Goal: Task Accomplishment & Management: Use online tool/utility

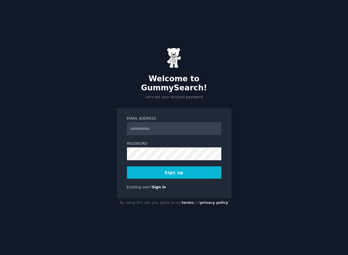
click at [149, 122] on input "Email Address" at bounding box center [174, 128] width 94 height 13
type input "**********"
click at [180, 174] on button "Sign up" at bounding box center [174, 173] width 94 height 12
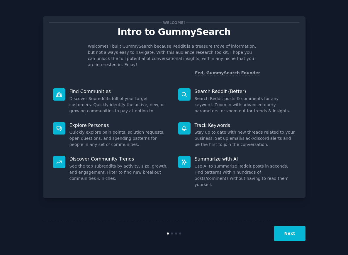
click at [289, 242] on div "Next" at bounding box center [174, 233] width 262 height 27
click at [289, 238] on button "Next" at bounding box center [289, 234] width 31 height 14
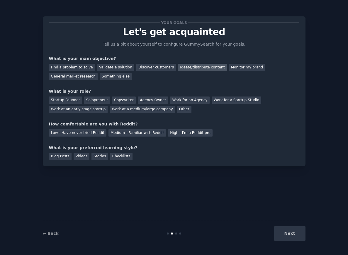
click at [189, 69] on div "Ideate/distribute content" at bounding box center [202, 67] width 49 height 7
click at [177, 101] on div "Work for an Agency" at bounding box center [189, 100] width 39 height 7
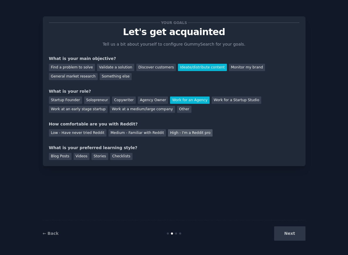
click at [178, 132] on div "High - I'm a Reddit pro" at bounding box center [190, 132] width 45 height 7
click at [51, 158] on div "Blog Posts" at bounding box center [60, 156] width 23 height 7
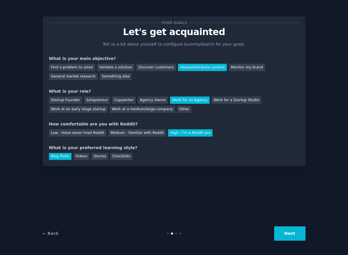
click at [70, 159] on div "Blog Posts" at bounding box center [60, 156] width 23 height 7
click at [73, 159] on div "Videos" at bounding box center [81, 156] width 16 height 7
click at [96, 158] on div "Stories" at bounding box center [99, 156] width 16 height 7
click at [117, 158] on div "Checklists" at bounding box center [121, 156] width 22 height 7
click at [100, 158] on div "Stories" at bounding box center [99, 156] width 16 height 7
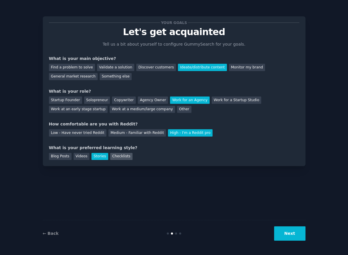
click at [111, 159] on div "Checklists" at bounding box center [121, 156] width 22 height 7
click at [297, 233] on button "Next" at bounding box center [289, 234] width 31 height 14
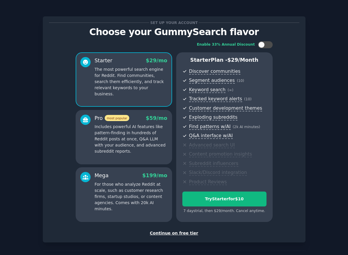
click at [175, 232] on div "Continue on free tier" at bounding box center [174, 233] width 250 height 6
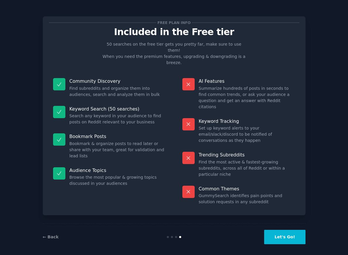
click at [278, 237] on button "Let's Go!" at bounding box center [284, 237] width 41 height 14
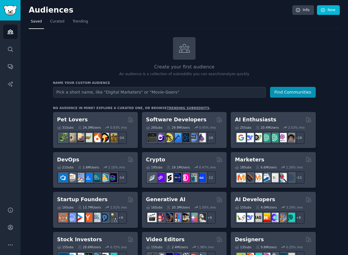
click at [73, 90] on input "text" at bounding box center [159, 92] width 213 height 11
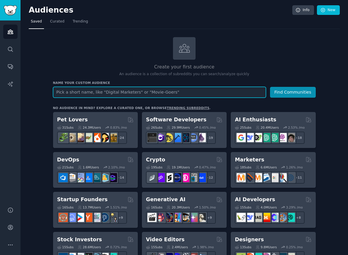
click at [69, 94] on input "text" at bounding box center [159, 92] width 213 height 11
type input "Marketing Leaders"
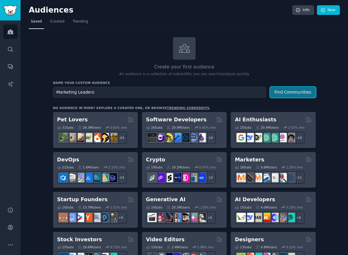
click at [288, 92] on button "Find Communities" at bounding box center [293, 92] width 46 height 11
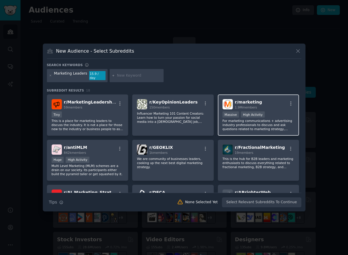
click at [282, 112] on div "Massive High Activity" at bounding box center [258, 115] width 72 height 7
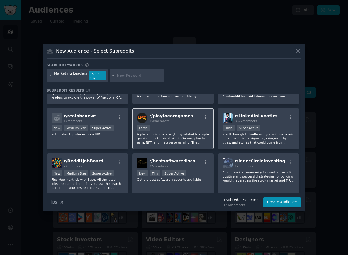
scroll to position [182, 0]
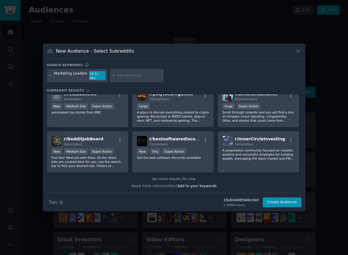
click at [79, 76] on div "Marketing Leaders" at bounding box center [70, 75] width 33 height 9
click at [140, 76] on input "text" at bounding box center [139, 75] width 45 height 5
type input "marketing"
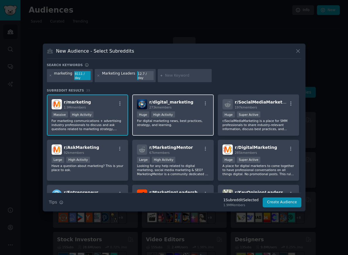
click at [194, 104] on div "r/ digital_marketing 273k members" at bounding box center [173, 104] width 72 height 10
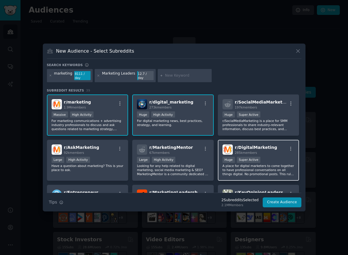
click at [258, 151] on div "285k members" at bounding box center [256, 153] width 42 height 4
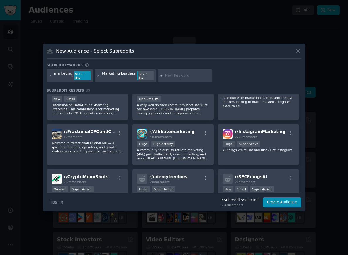
scroll to position [198, 0]
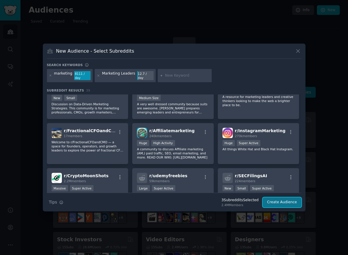
click at [288, 198] on button "Create Audience" at bounding box center [281, 203] width 39 height 10
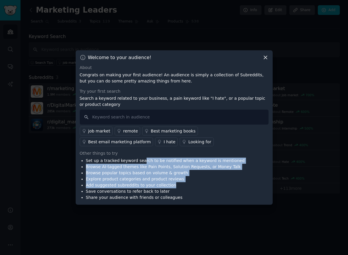
drag, startPoint x: 140, startPoint y: 159, endPoint x: 182, endPoint y: 188, distance: 50.9
click at [182, 188] on ul "Set up a tracked keyword search to be notified when a keyword is mentioned Brow…" at bounding box center [162, 179] width 165 height 43
click at [182, 188] on li "Add suggested subreddits to your collection" at bounding box center [165, 185] width 159 height 6
drag, startPoint x: 182, startPoint y: 188, endPoint x: 143, endPoint y: 162, distance: 46.5
click at [143, 162] on ul "Set up a tracked keyword search to be notified when a keyword is mentioned Brow…" at bounding box center [162, 179] width 165 height 43
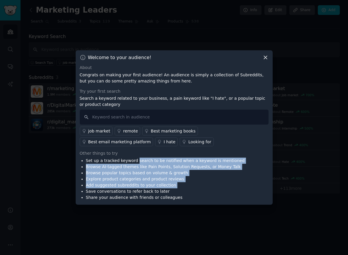
click at [143, 162] on li "Set up a tracked keyword search to be notified when a keyword is mentioned" at bounding box center [165, 161] width 159 height 6
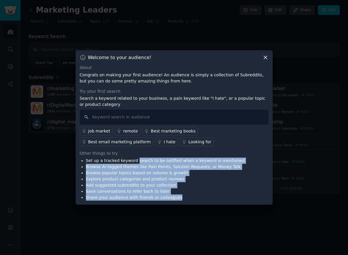
drag, startPoint x: 143, startPoint y: 162, endPoint x: 190, endPoint y: 195, distance: 57.4
click at [190, 195] on ul "Set up a tracked keyword search to be notified when a keyword is mentioned Brow…" at bounding box center [162, 179] width 165 height 43
click at [190, 195] on li "Share your audience with friends or colleagues" at bounding box center [165, 198] width 159 height 6
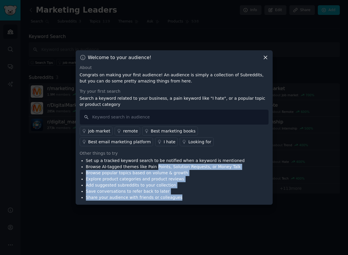
drag, startPoint x: 190, startPoint y: 195, endPoint x: 154, endPoint y: 168, distance: 45.3
click at [154, 168] on ul "Set up a tracked keyword search to be notified when a keyword is mentioned Brow…" at bounding box center [162, 179] width 165 height 43
click at [154, 168] on li "Browse AI-tagged themes like Pain Points, Solution Requests, or Money Talk" at bounding box center [165, 167] width 159 height 6
drag, startPoint x: 154, startPoint y: 168, endPoint x: 184, endPoint y: 194, distance: 39.6
click at [184, 194] on ul "Set up a tracked keyword search to be notified when a keyword is mentioned Brow…" at bounding box center [162, 179] width 165 height 43
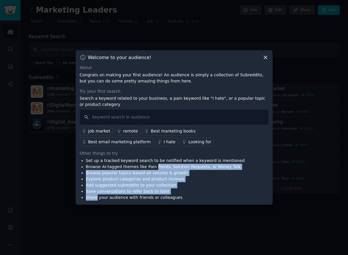
click at [184, 195] on li "Share your audience with friends or colleagues" at bounding box center [165, 198] width 159 height 6
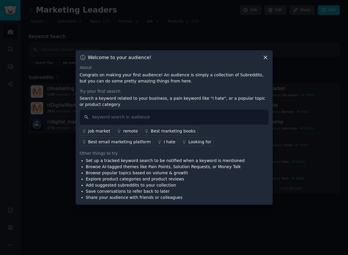
click at [163, 141] on div "I hate" at bounding box center [169, 142] width 12 height 6
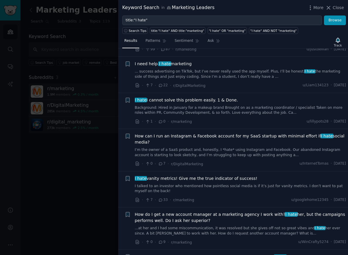
scroll to position [47, 0]
